Goal: Check status: Check status

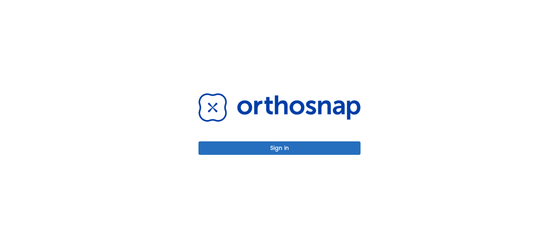
click at [273, 156] on div "Sign in" at bounding box center [280, 124] width 182 height 248
click at [276, 150] on button "Sign in" at bounding box center [279, 148] width 162 height 13
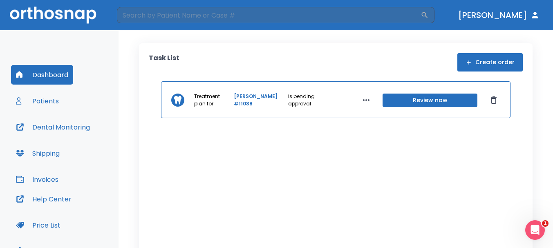
click at [51, 104] on button "Patients" at bounding box center [37, 101] width 53 height 20
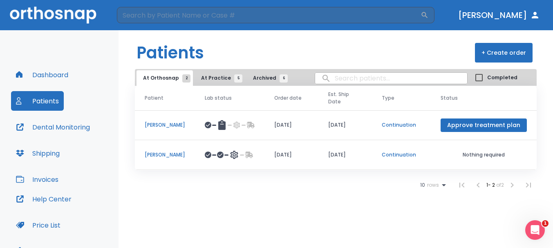
click at [160, 153] on p "Jesse Salazar" at bounding box center [165, 154] width 40 height 7
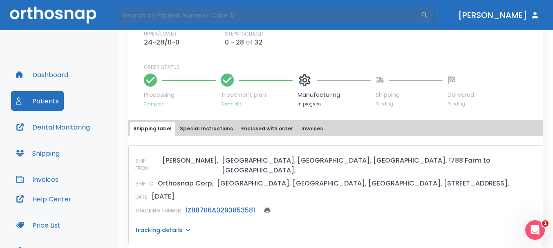
scroll to position [327, 0]
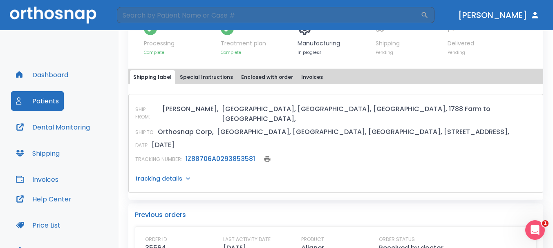
click at [541, 231] on icon "Open Intercom Messenger" at bounding box center [535, 230] width 13 height 13
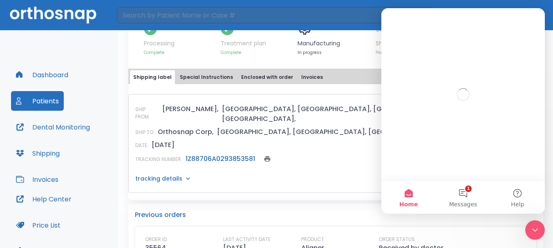
scroll to position [0, 0]
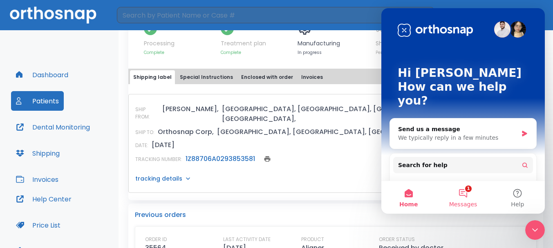
click at [462, 193] on button "1 Messages" at bounding box center [463, 197] width 54 height 33
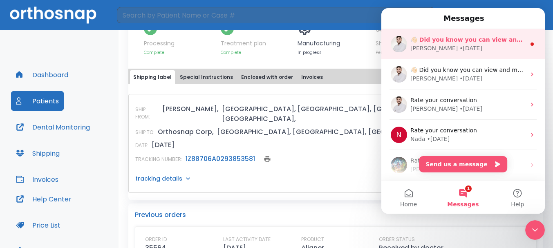
click at [485, 54] on div "👋🏻 Did you know you can view and manage your patient scans anywhere using the D…" at bounding box center [464, 44] width 164 height 30
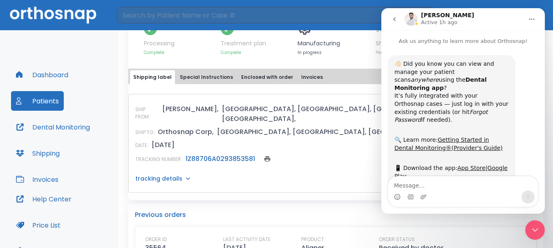
scroll to position [26, 0]
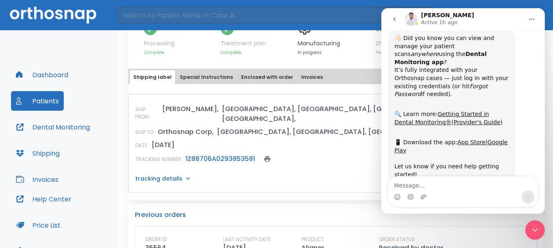
click at [331, 153] on div "TRACKING NUMBER: 1Z88706A0293853581" at bounding box center [335, 158] width 401 height 11
click at [395, 25] on button "go back" at bounding box center [395, 19] width 16 height 16
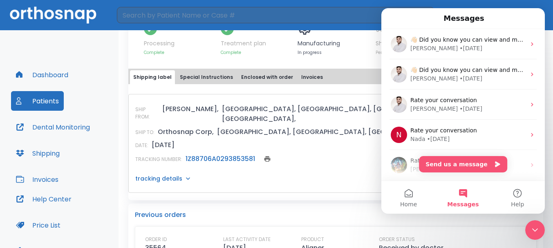
scroll to position [0, 0]
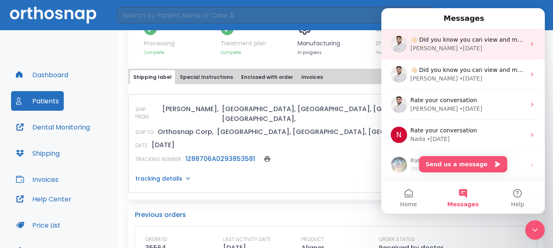
click at [395, 44] on img "Intercom messenger" at bounding box center [399, 44] width 16 height 16
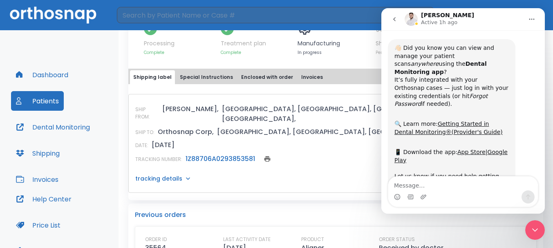
scroll to position [26, 0]
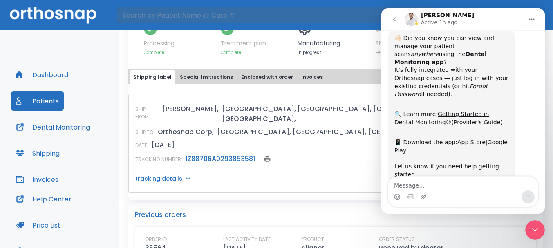
click at [399, 20] on button "go back" at bounding box center [395, 19] width 16 height 16
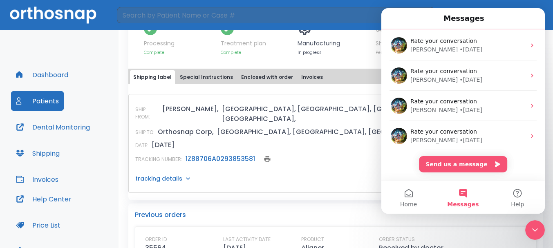
scroll to position [153, 0]
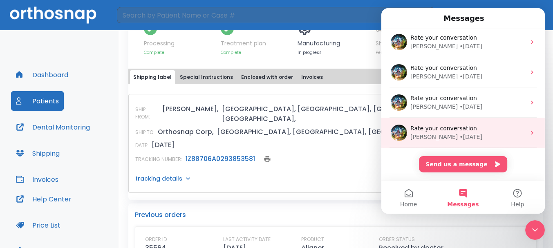
click at [400, 131] on img "Intercom messenger" at bounding box center [399, 133] width 16 height 16
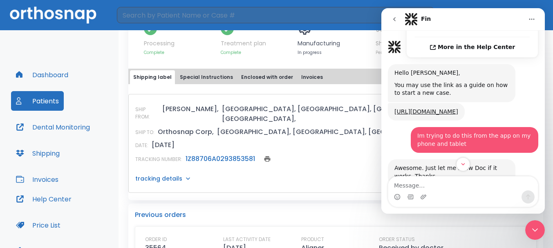
scroll to position [234, 0]
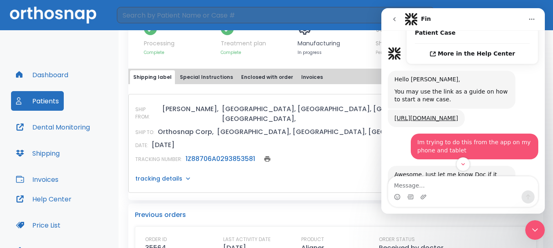
click at [391, 18] on button "go back" at bounding box center [395, 19] width 16 height 16
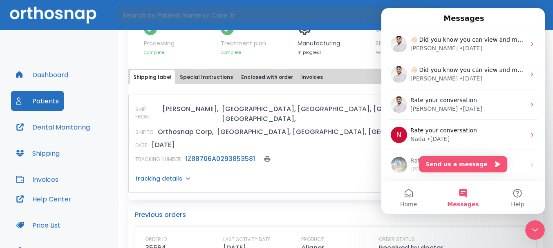
scroll to position [0, 0]
drag, startPoint x: 308, startPoint y: 147, endPoint x: 302, endPoint y: 147, distance: 5.7
click at [303, 153] on div "TRACKING NUMBER: 1Z88706A0293853581" at bounding box center [335, 158] width 401 height 11
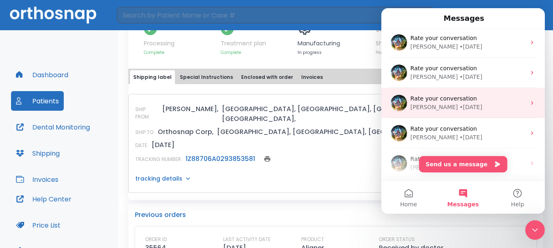
scroll to position [153, 0]
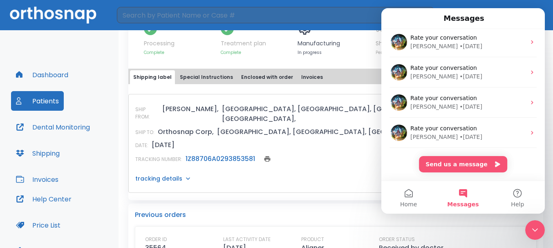
click at [341, 140] on div "DATE: 07/16/25" at bounding box center [335, 145] width 401 height 10
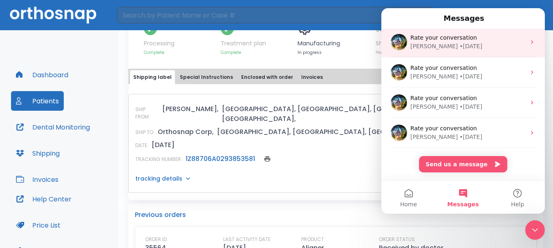
click at [398, 45] on img "Intercom messenger" at bounding box center [399, 42] width 16 height 16
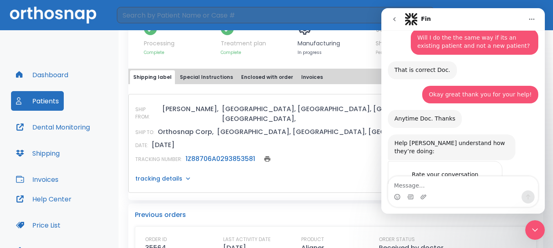
scroll to position [388, 0]
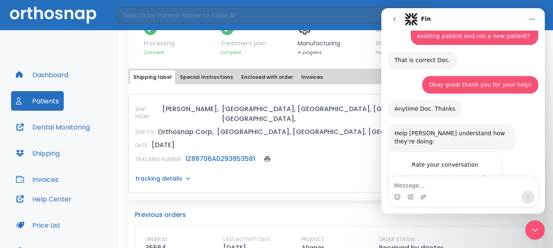
click at [388, 18] on button "go back" at bounding box center [395, 19] width 16 height 16
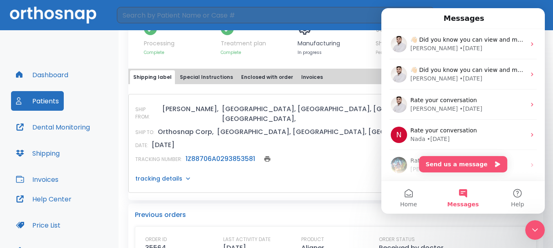
scroll to position [0, 0]
